Goal: Transaction & Acquisition: Subscribe to service/newsletter

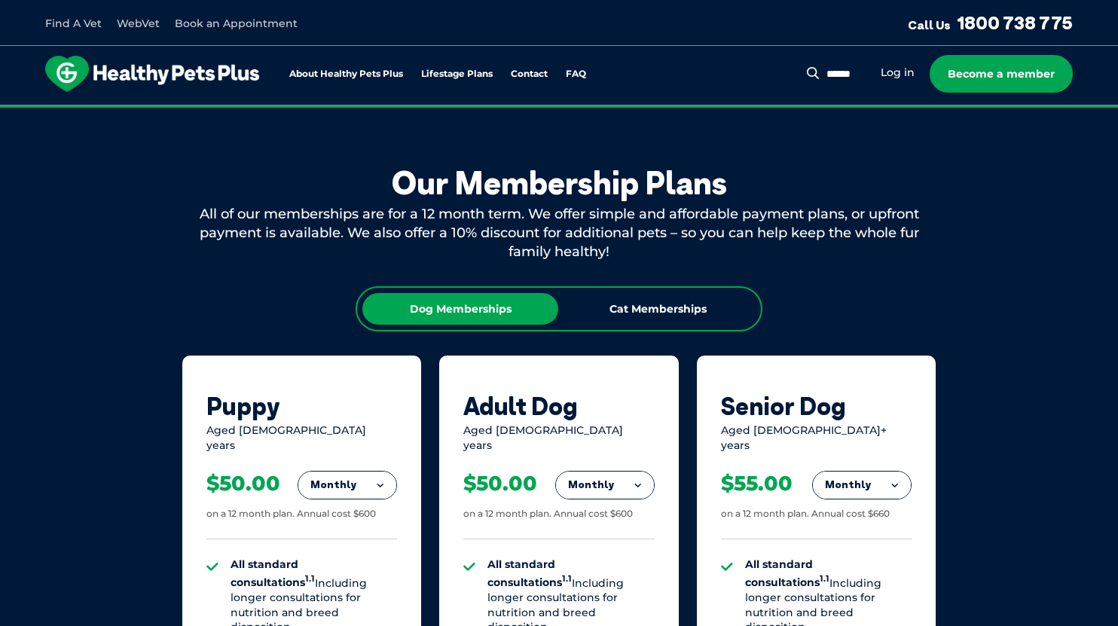
scroll to position [753, 0]
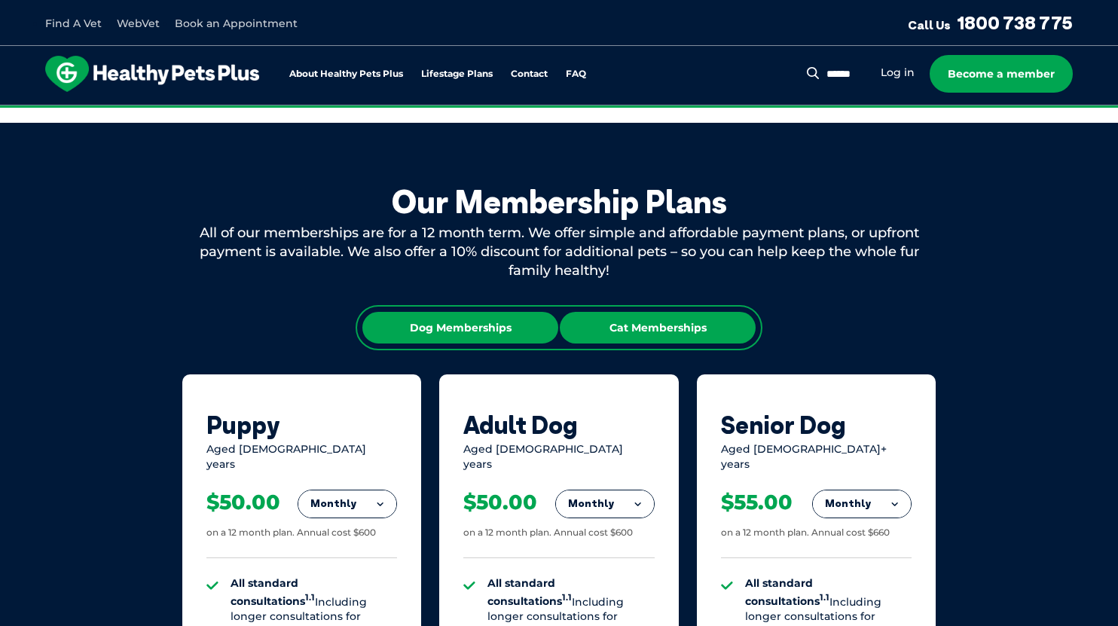
click at [653, 322] on div "Cat Memberships" at bounding box center [658, 328] width 196 height 32
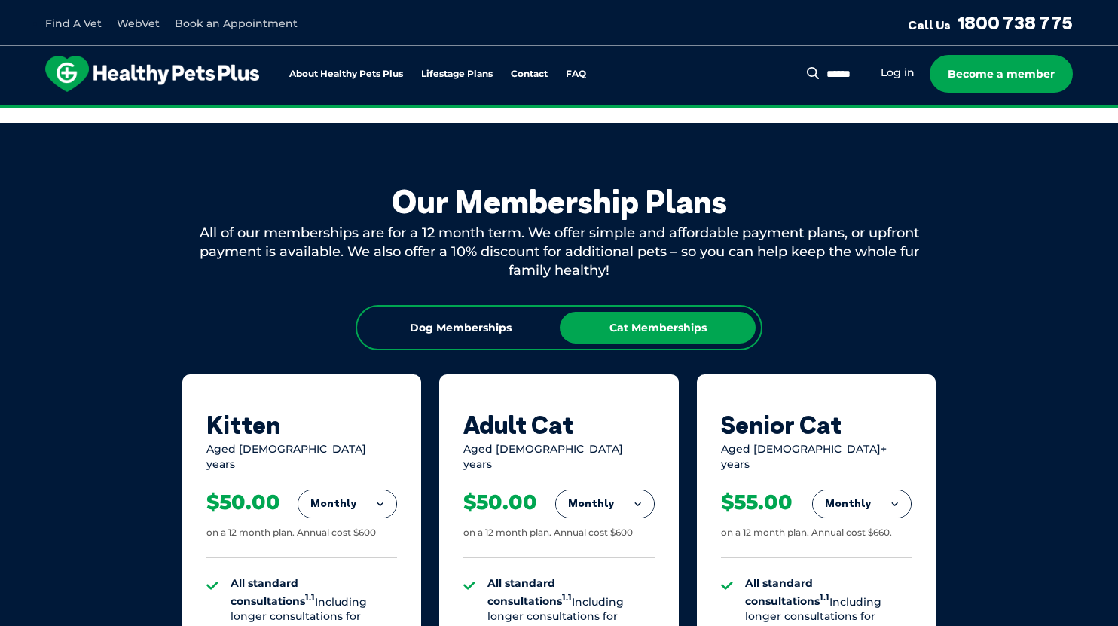
click at [353, 499] on button "Monthly" at bounding box center [347, 503] width 98 height 27
click at [368, 527] on li "Fortnightly" at bounding box center [347, 535] width 98 height 36
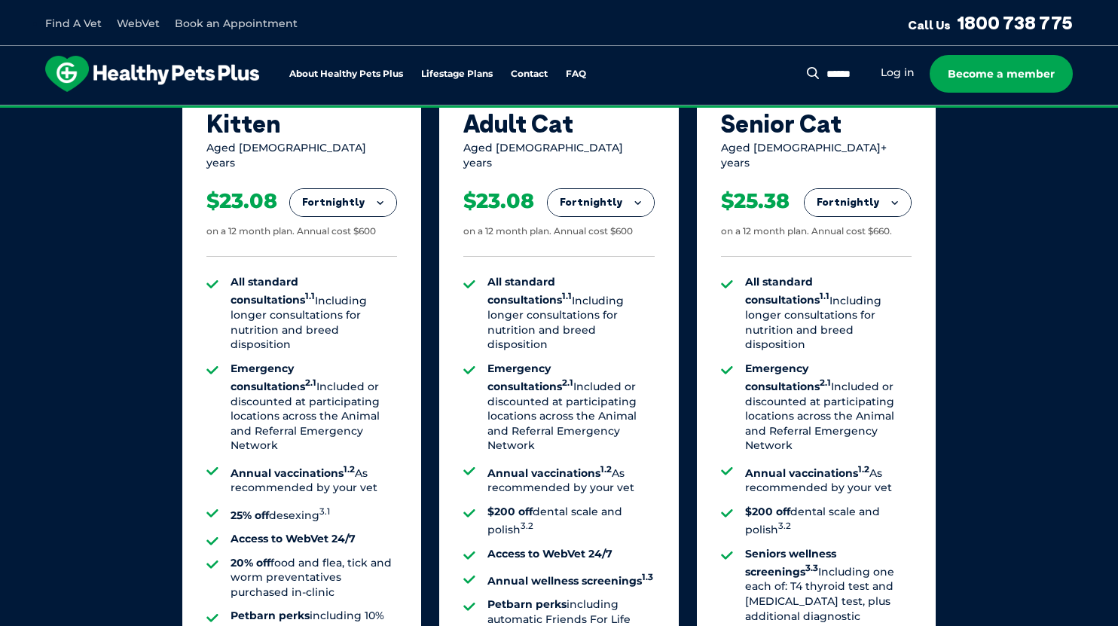
scroll to position [979, 0]
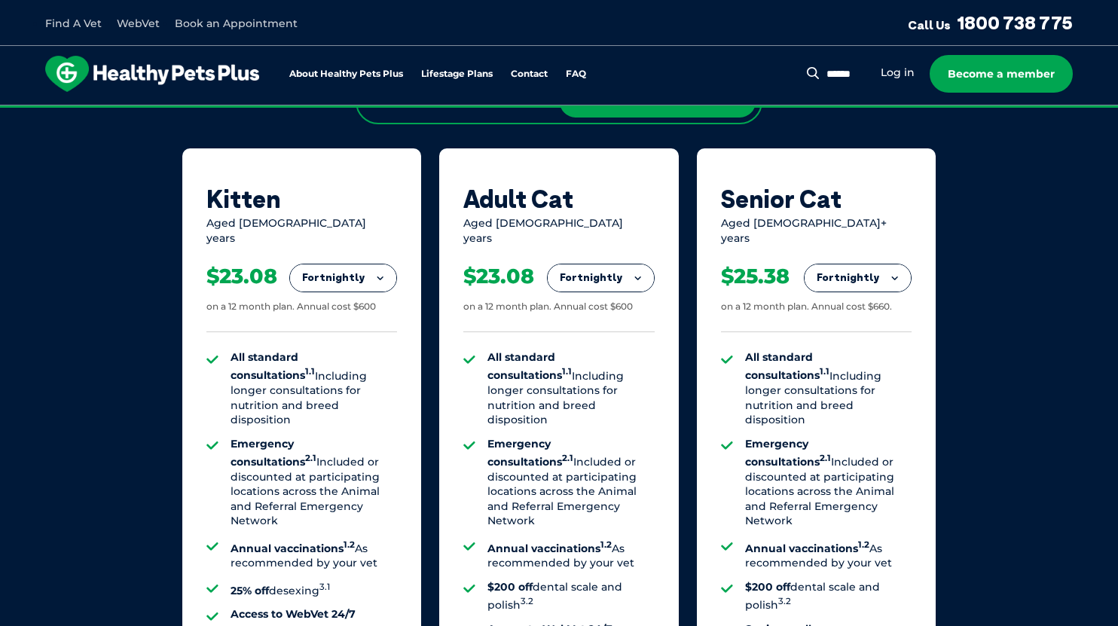
click at [628, 265] on button "Fortnightly" at bounding box center [601, 277] width 106 height 27
click at [606, 329] on li "Monthly" at bounding box center [601, 345] width 106 height 35
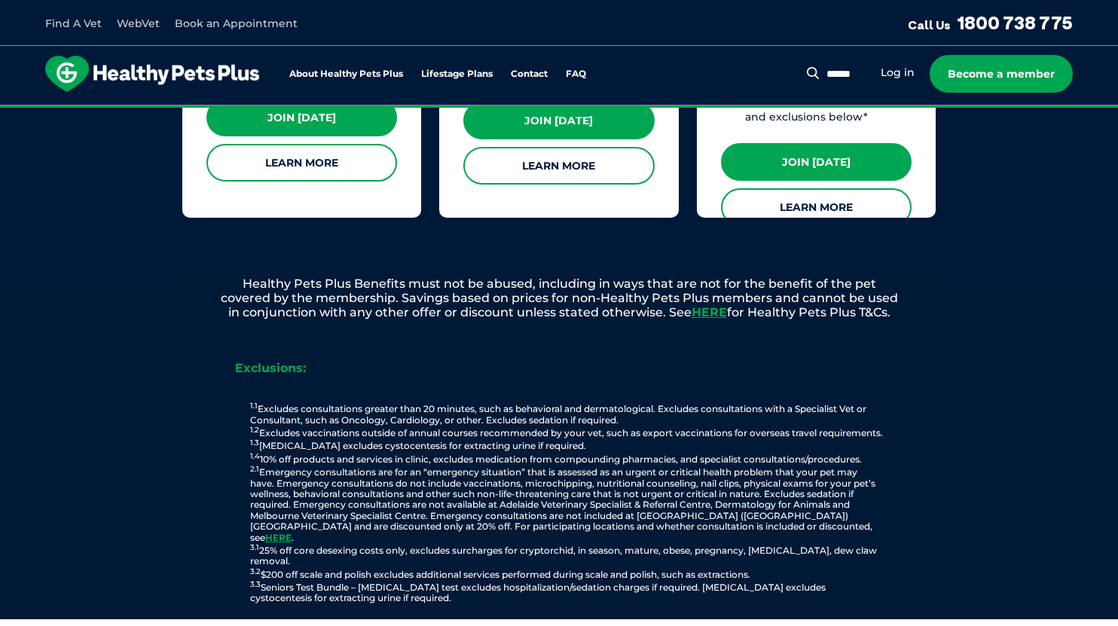
scroll to position [1657, 0]
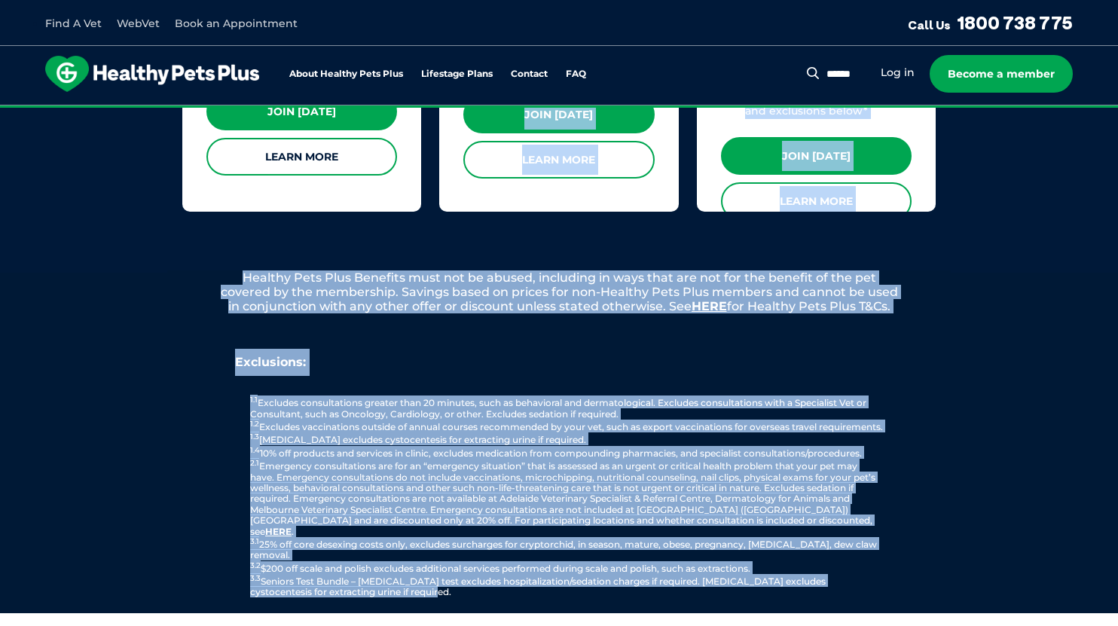
drag, startPoint x: 243, startPoint y: 256, endPoint x: 531, endPoint y: 586, distance: 438.3
click at [531, 586] on div "[DOMAIN_NAME] 4.7 from 2,309 reviews Sorted by best reviews Priya on [DATE] Thi…" at bounding box center [559, 288] width 1118 height 3626
click at [991, 405] on div "Healthy Pets Plus Benefits must not be abused, including in ways that are not f…" at bounding box center [559, 441] width 1118 height 343
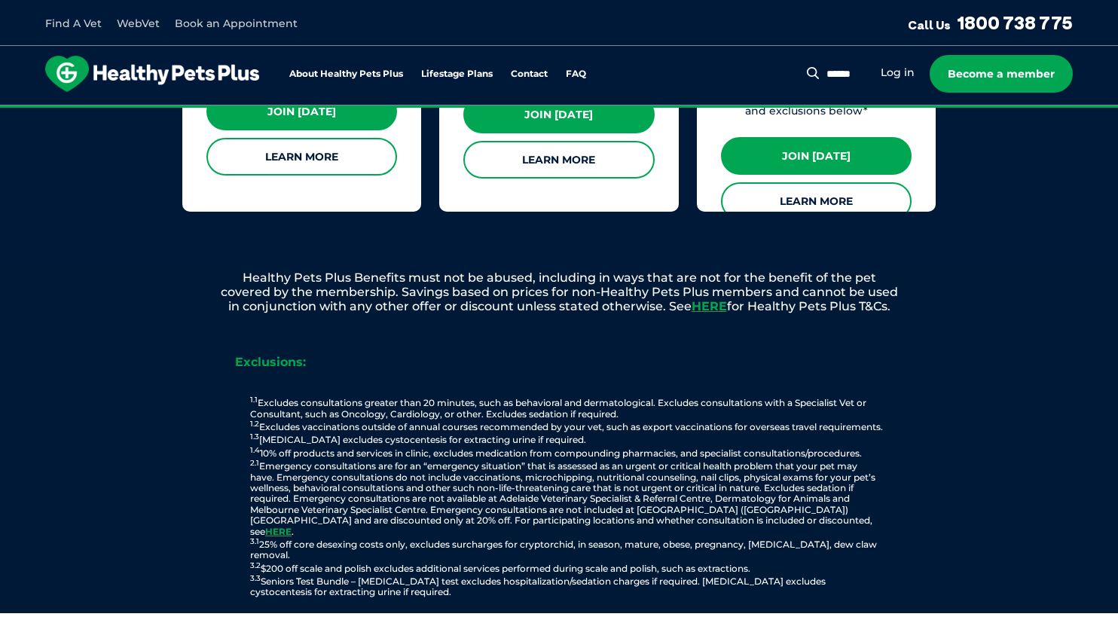
drag, startPoint x: 240, startPoint y: 252, endPoint x: 891, endPoint y: 285, distance: 652.4
click at [929, 296] on div "[DOMAIN_NAME] 4.7 from 2,309 reviews Sorted by best reviews Priya on [DATE] Thi…" at bounding box center [559, 288] width 1118 height 3626
click at [909, 403] on p "1.1 Excludes consultations greater than 20 minutes, such as behavioral and derm…" at bounding box center [566, 496] width 738 height 203
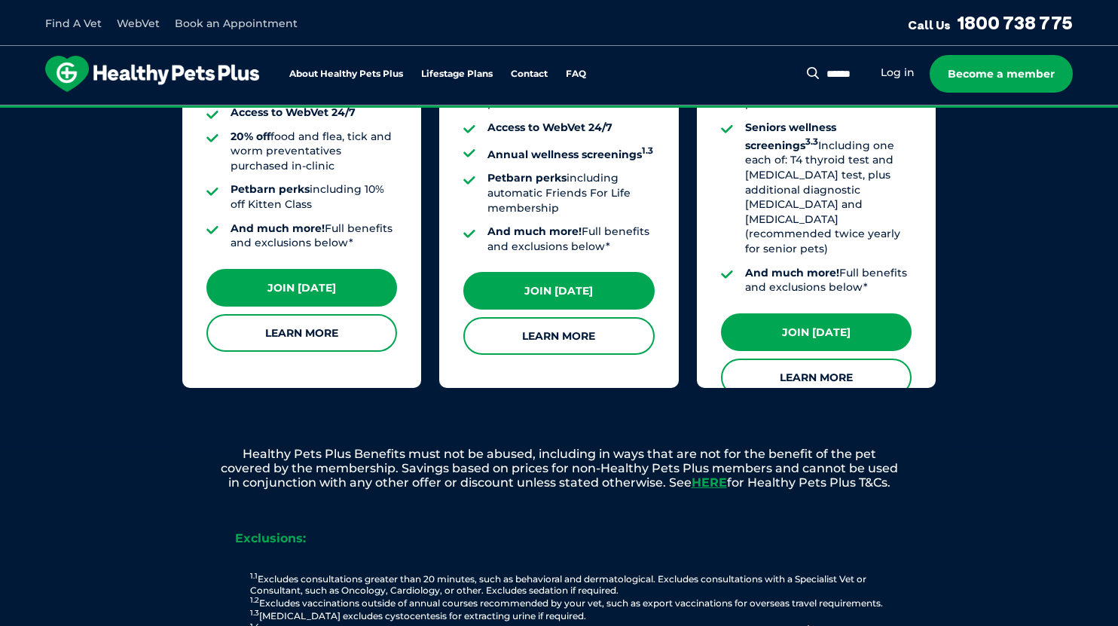
scroll to position [1582, 0]
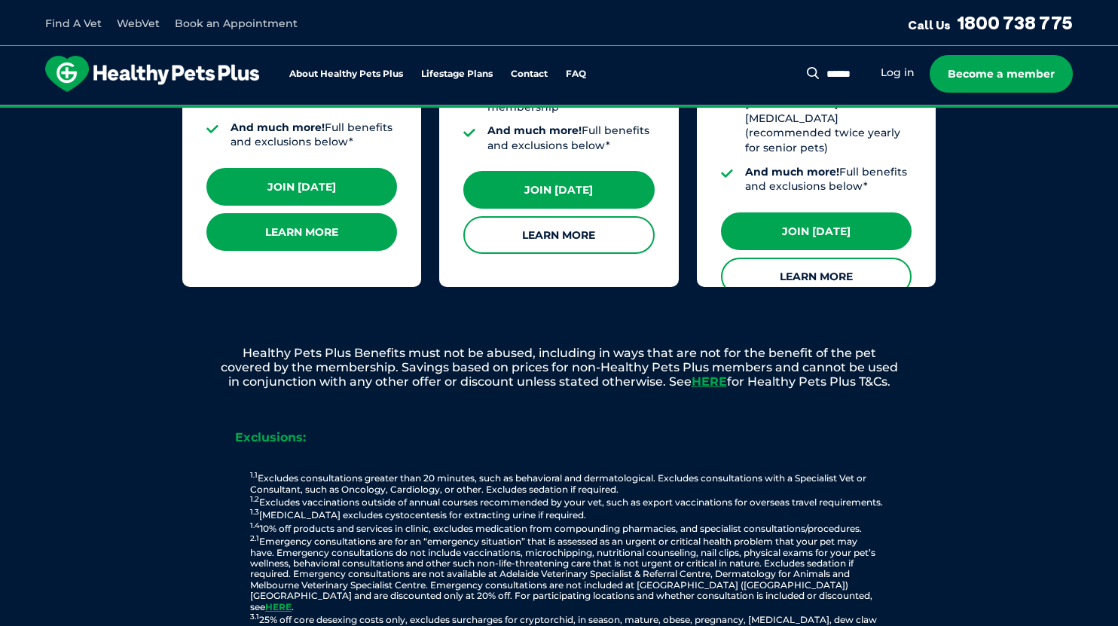
click at [356, 219] on link "Learn More" at bounding box center [301, 232] width 191 height 38
